Goal: Task Accomplishment & Management: Manage account settings

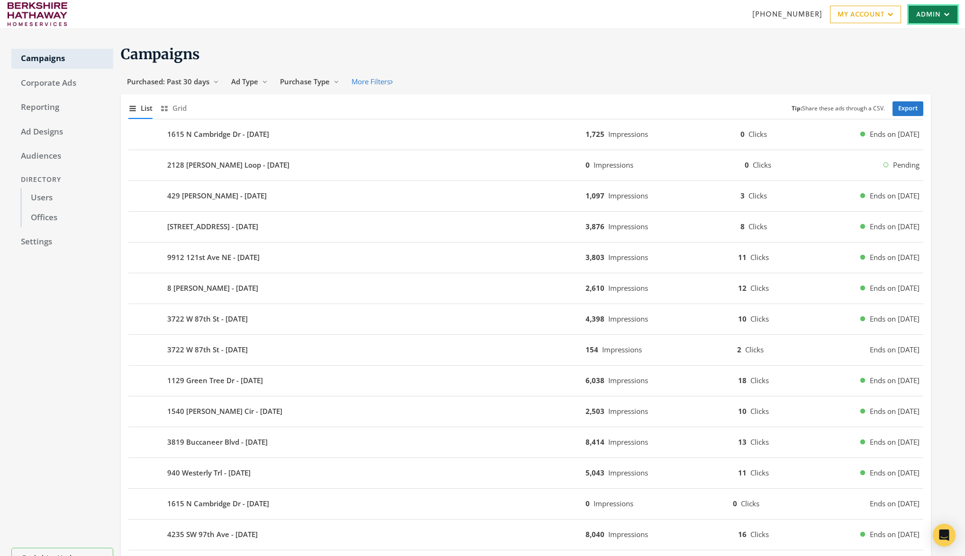
click at [945, 8] on link "Admin" at bounding box center [933, 15] width 49 height 18
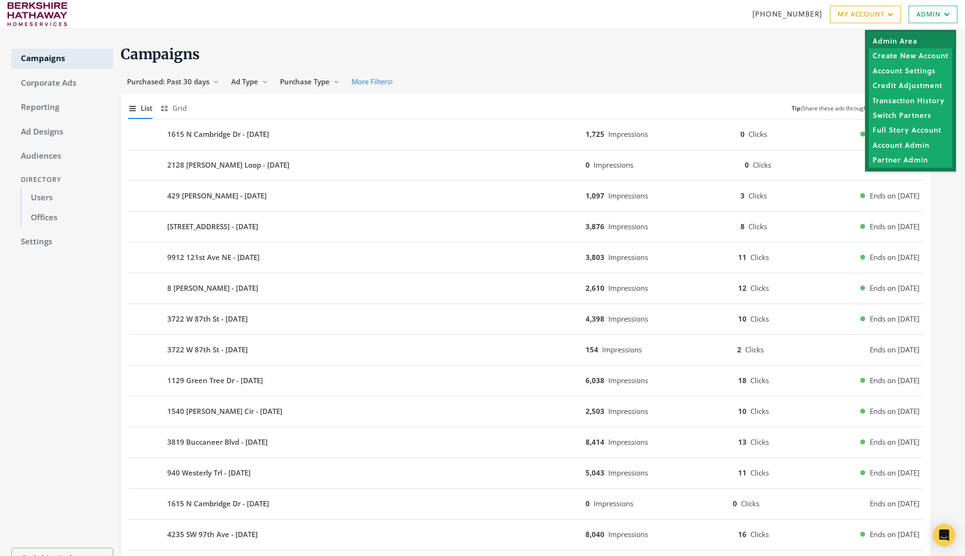
click at [903, 37] on link "Admin Area" at bounding box center [910, 41] width 83 height 15
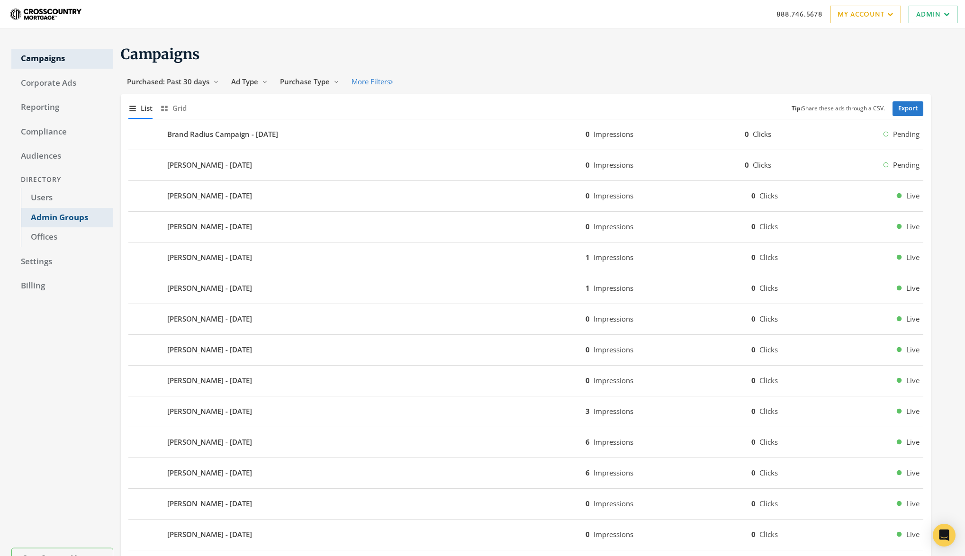
click at [81, 213] on link "Admin Groups" at bounding box center [67, 218] width 92 height 20
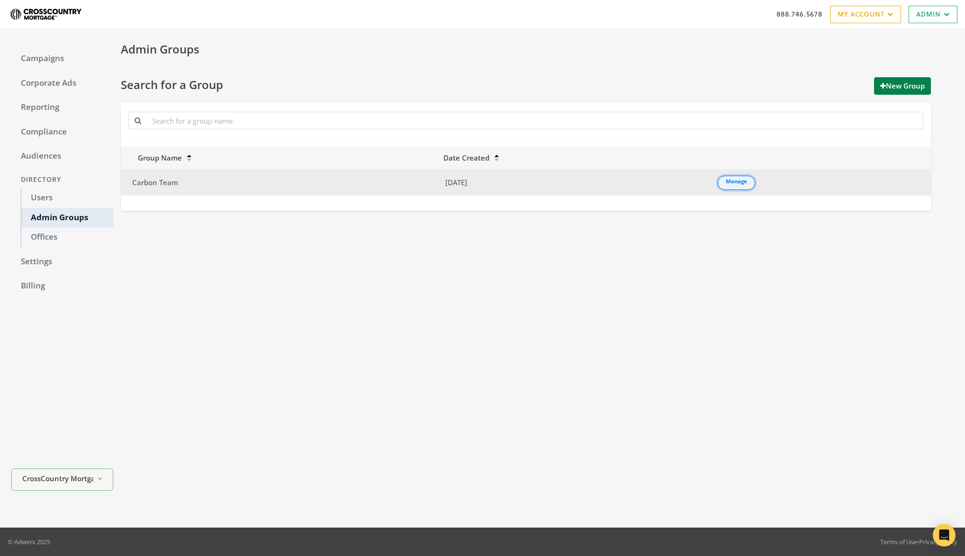
click at [744, 182] on link "Manage" at bounding box center [736, 183] width 37 height 14
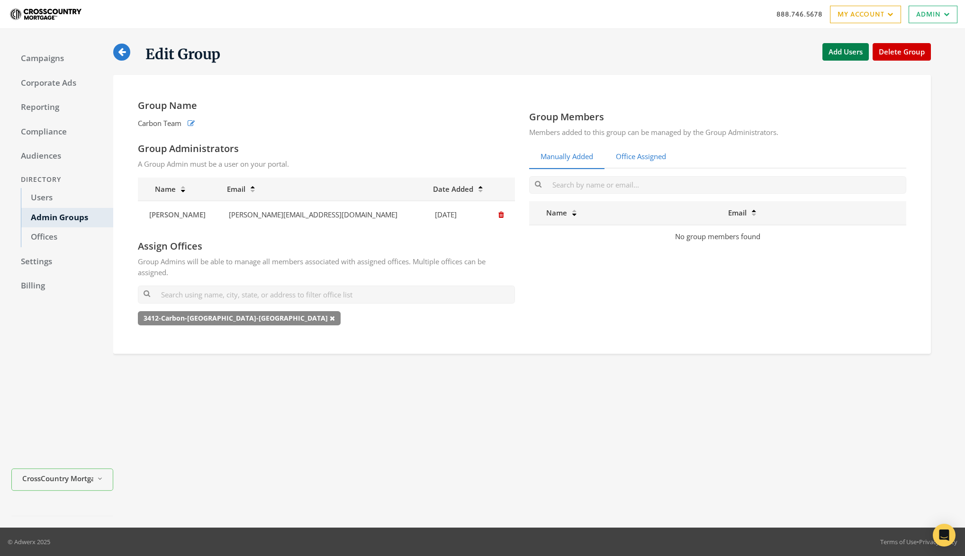
click at [648, 157] on link "Office Assigned" at bounding box center [640, 156] width 73 height 23
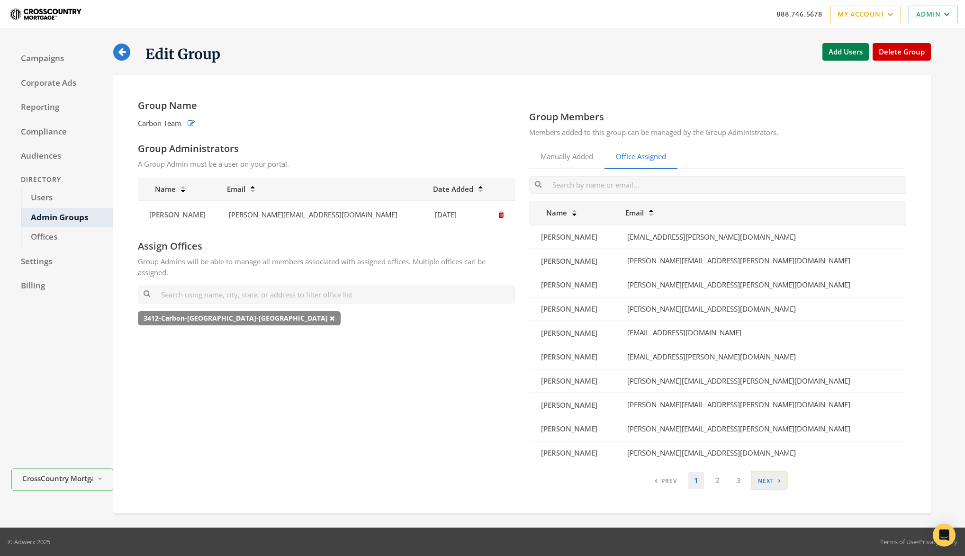
click at [764, 477] on link "› Next" at bounding box center [769, 480] width 34 height 17
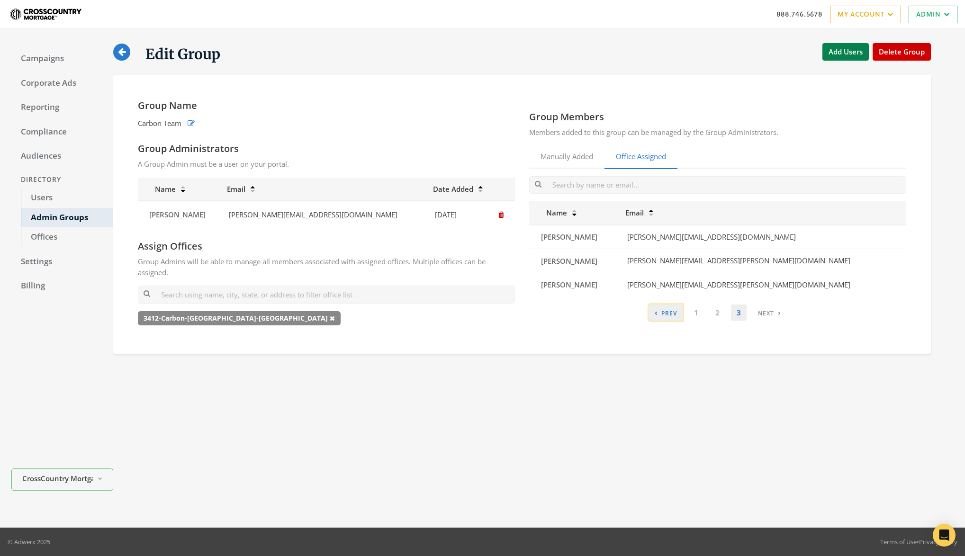
click at [666, 318] on link "‹ Previous" at bounding box center [666, 313] width 34 height 17
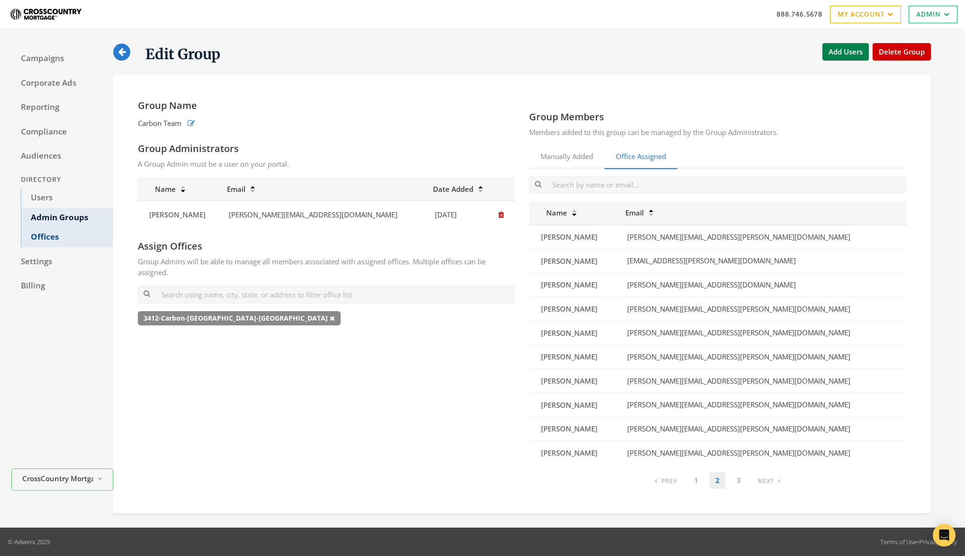
click at [62, 235] on link "Offices" at bounding box center [67, 237] width 92 height 20
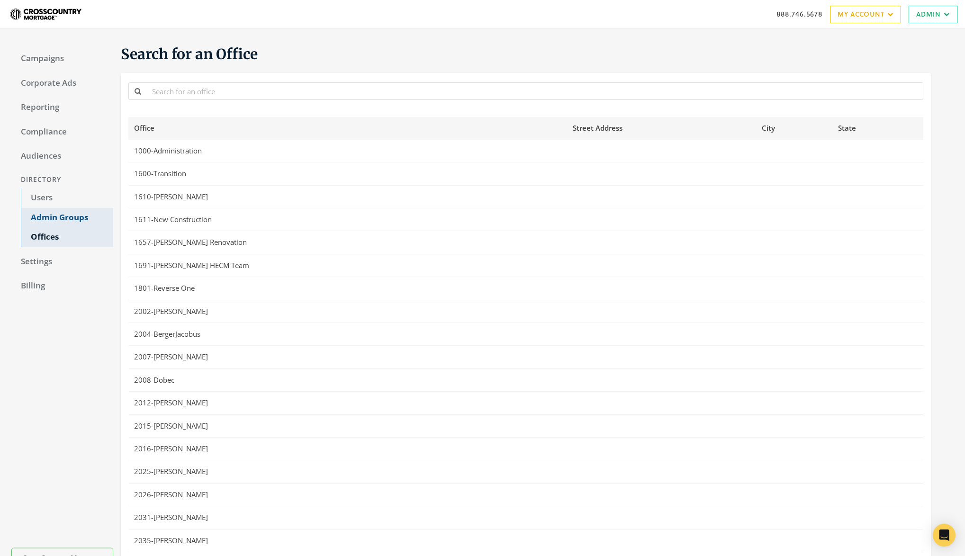
click at [66, 218] on link "Admin Groups" at bounding box center [67, 218] width 92 height 20
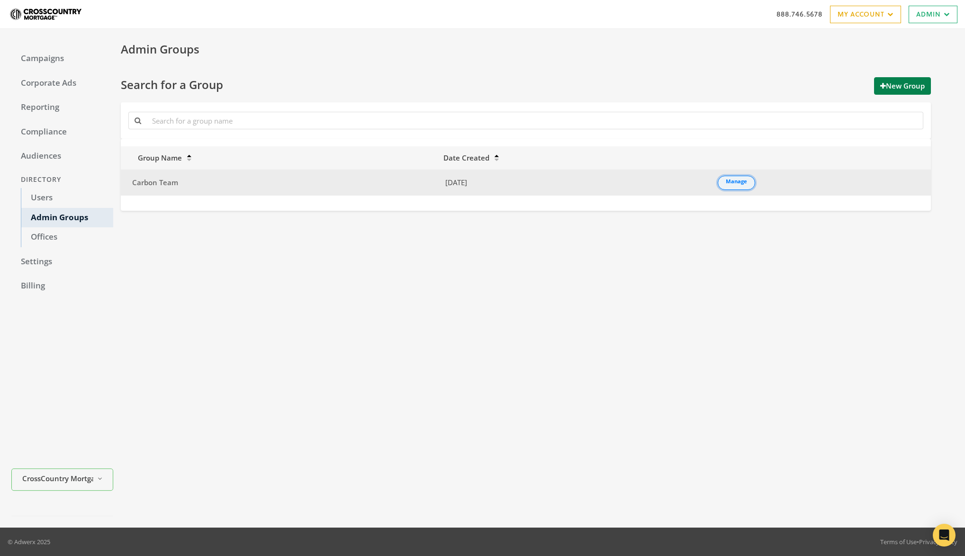
click at [723, 181] on link "Manage" at bounding box center [736, 183] width 37 height 14
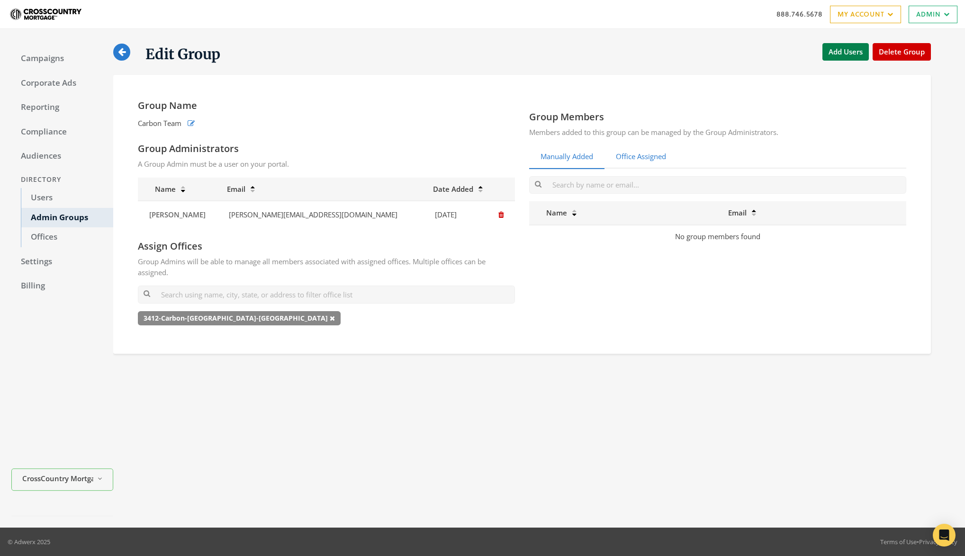
click at [644, 155] on link "Office Assigned" at bounding box center [640, 156] width 73 height 23
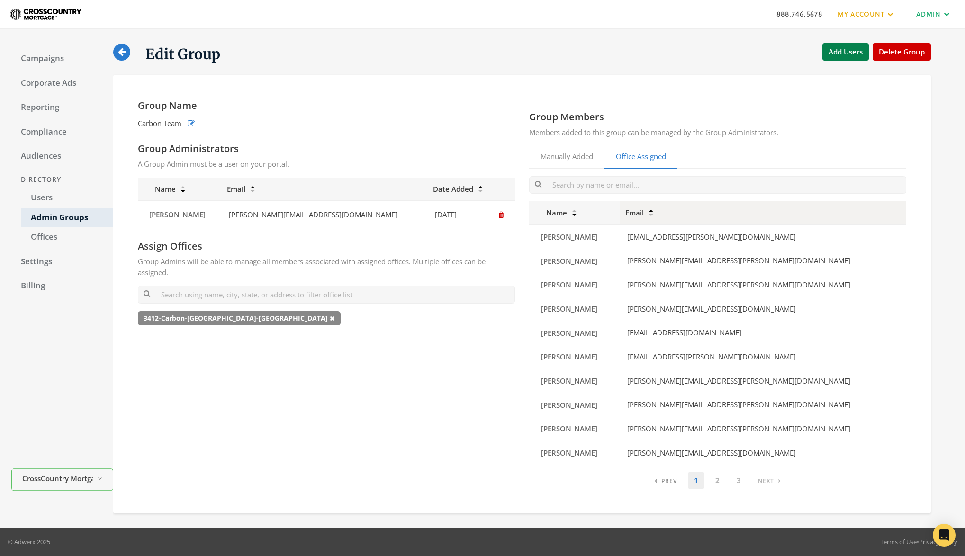
click at [653, 212] on icon at bounding box center [651, 210] width 4 height 3
click at [653, 208] on div at bounding box center [651, 207] width 6 height 1
click at [653, 212] on icon at bounding box center [651, 210] width 4 height 3
click at [575, 212] on icon at bounding box center [574, 210] width 4 height 3
click at [575, 207] on div at bounding box center [574, 207] width 6 height 1
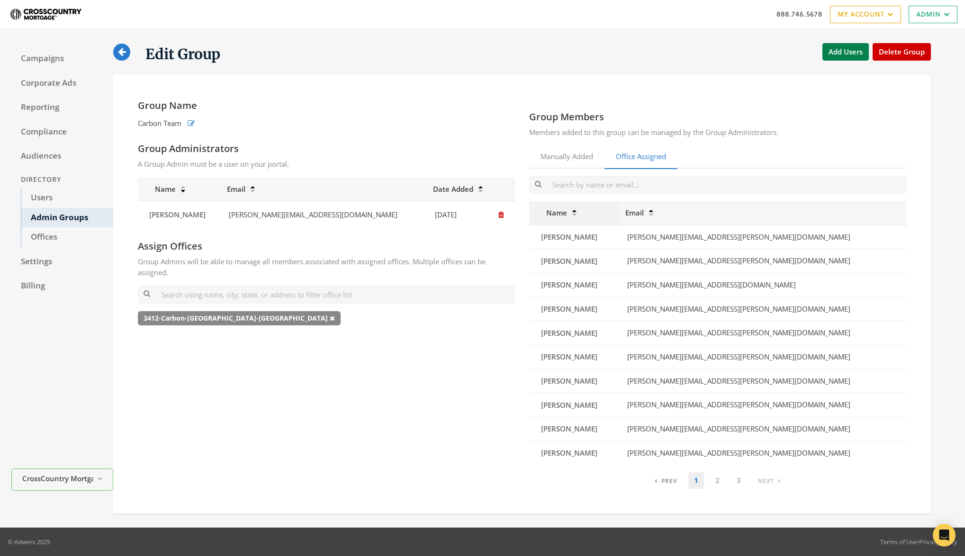
click at [575, 212] on icon at bounding box center [574, 210] width 4 height 3
click at [575, 210] on icon at bounding box center [574, 210] width 4 height 3
click at [575, 213] on icon at bounding box center [574, 210] width 4 height 3
click at [731, 216] on th "Email" at bounding box center [763, 212] width 287 height 23
click at [653, 209] on icon at bounding box center [651, 210] width 4 height 3
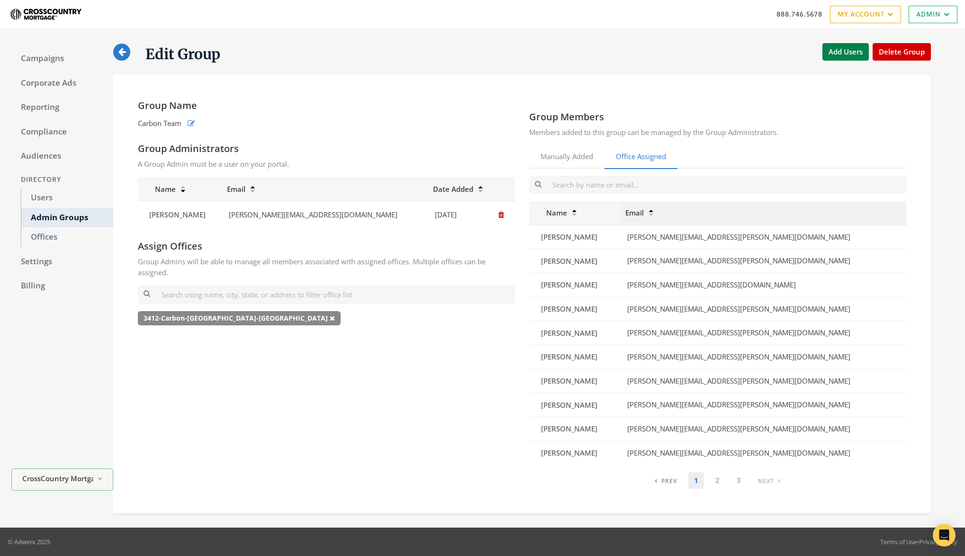
click at [653, 212] on icon at bounding box center [651, 210] width 4 height 3
click at [576, 214] on th "Name" at bounding box center [574, 212] width 90 height 23
click at [576, 212] on icon at bounding box center [574, 210] width 4 height 3
click at [575, 212] on icon at bounding box center [574, 210] width 4 height 3
click at [575, 210] on icon at bounding box center [574, 210] width 4 height 3
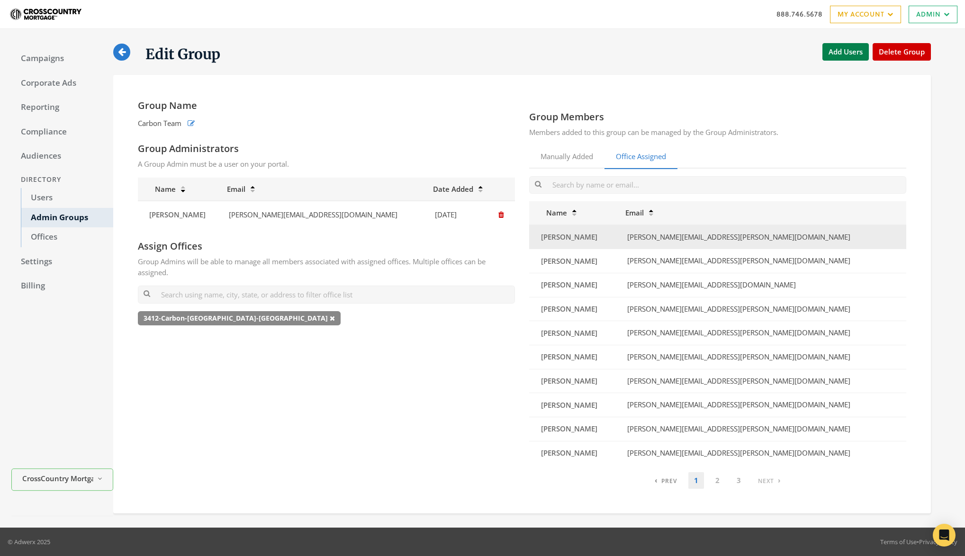
drag, startPoint x: 585, startPoint y: 236, endPoint x: 641, endPoint y: 241, distance: 56.6
click at [620, 241] on td "Vincent Miragliotta" at bounding box center [574, 237] width 90 height 24
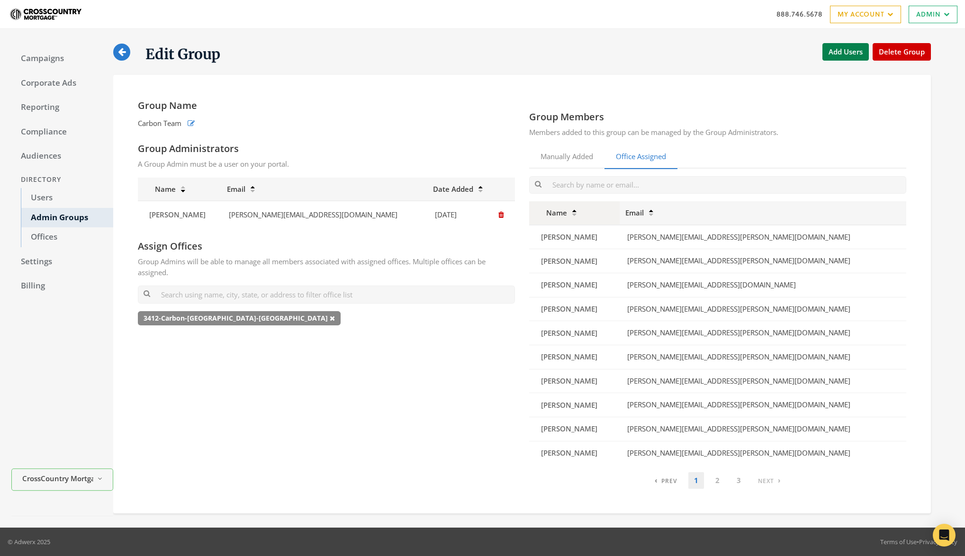
click at [575, 218] on th "Name" at bounding box center [574, 212] width 90 height 23
click at [739, 476] on link "3" at bounding box center [739, 480] width 16 height 17
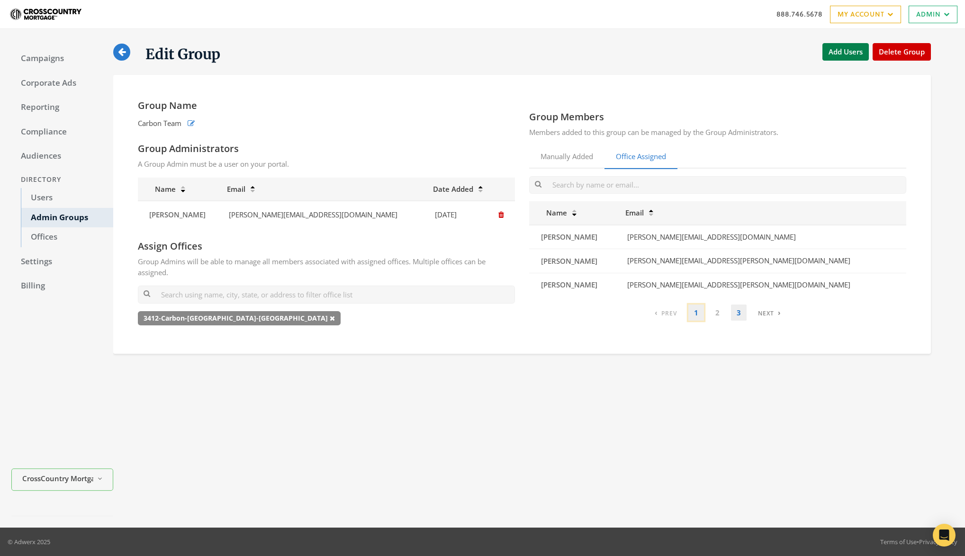
click at [693, 314] on link "1" at bounding box center [696, 313] width 16 height 17
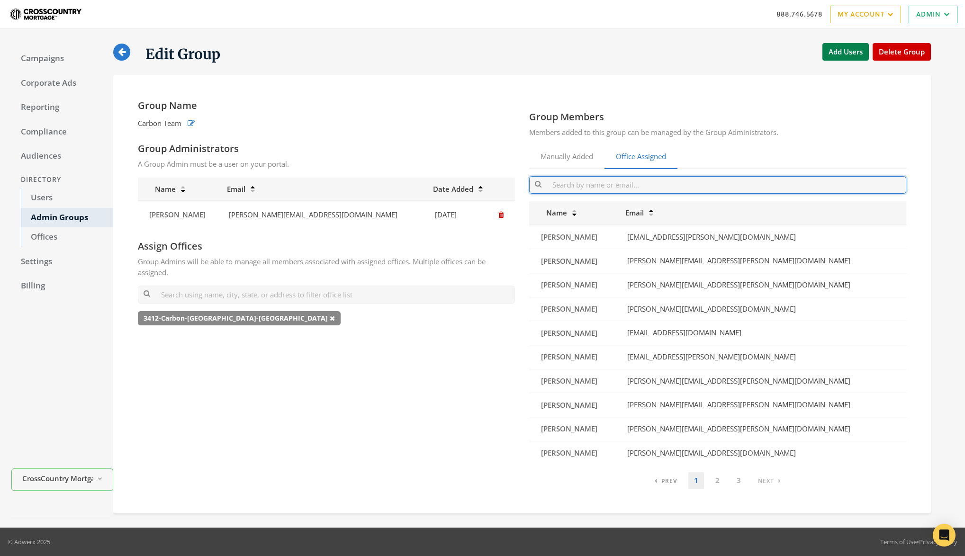
click at [575, 191] on input "text" at bounding box center [717, 185] width 377 height 18
type input "Tom"
